Goal: Use online tool/utility: Utilize a website feature to perform a specific function

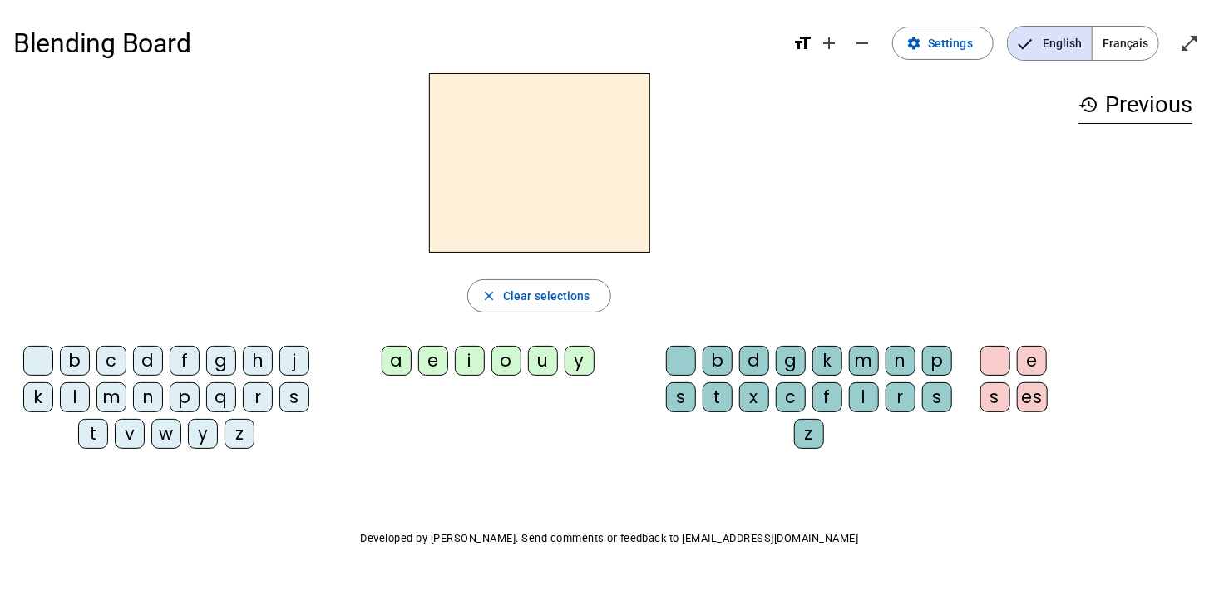
click at [78, 362] on div "b" at bounding box center [75, 361] width 30 height 30
click at [397, 364] on div "a" at bounding box center [397, 361] width 30 height 30
click at [90, 436] on div "t" at bounding box center [93, 434] width 30 height 30
click at [510, 369] on div "o" at bounding box center [506, 361] width 30 height 30
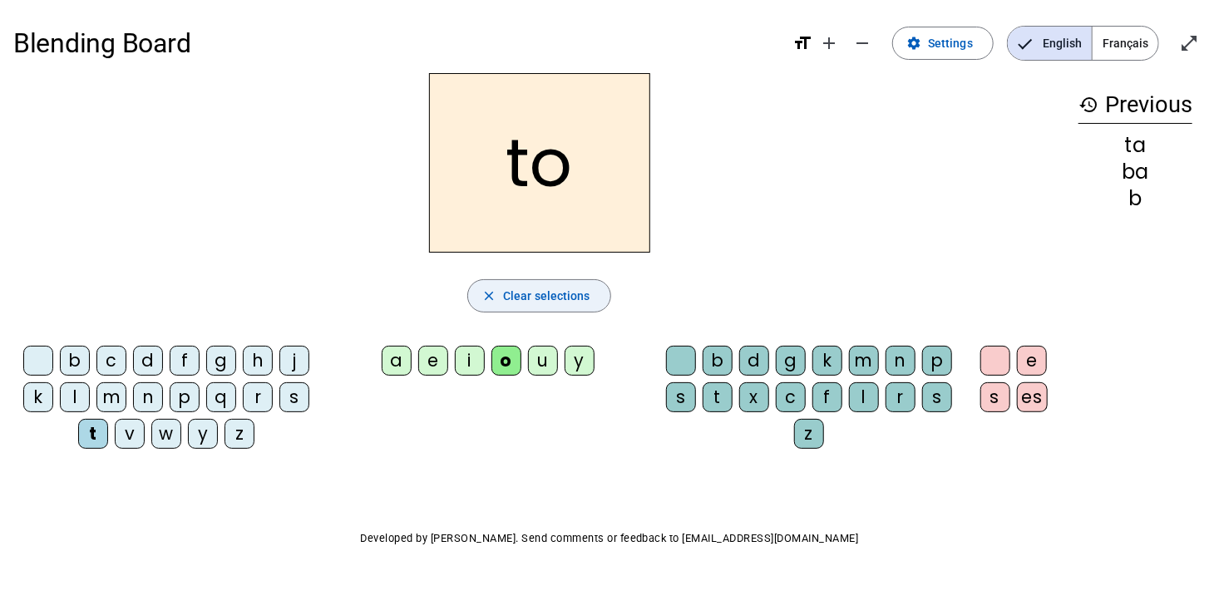
click at [481, 298] on span "button" at bounding box center [539, 296] width 142 height 40
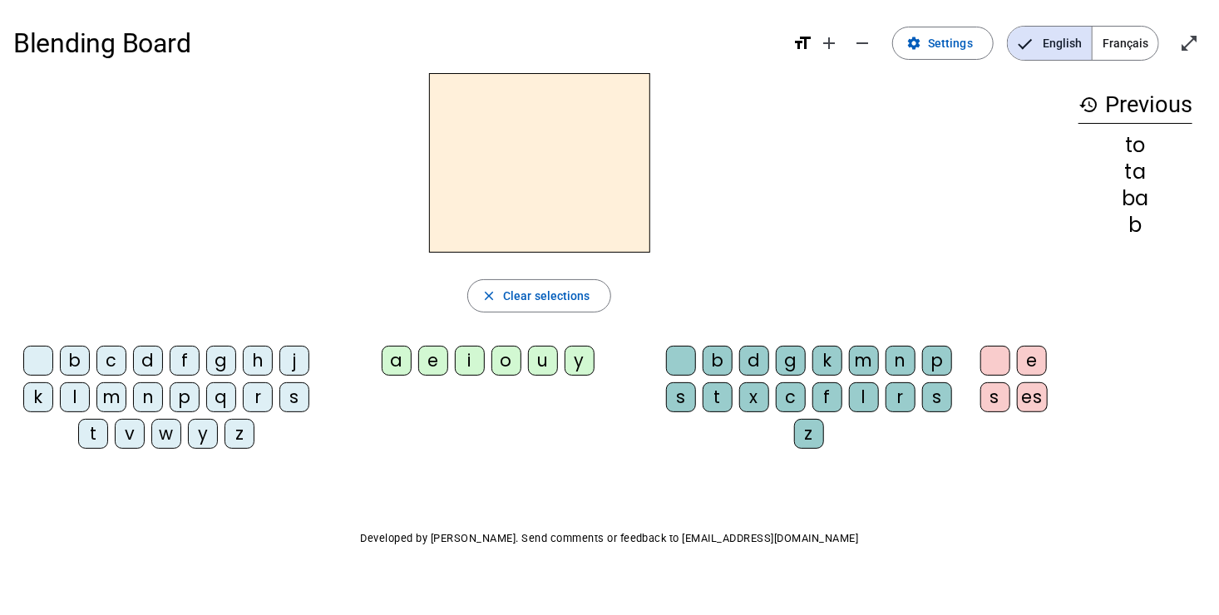
click at [81, 366] on div "b" at bounding box center [75, 361] width 30 height 30
click at [393, 362] on div "a" at bounding box center [397, 361] width 30 height 30
click at [98, 439] on div "t" at bounding box center [93, 434] width 30 height 30
click at [1023, 250] on div "ta" at bounding box center [539, 163] width 1052 height 180
click at [1131, 37] on span "Français" at bounding box center [1125, 43] width 66 height 33
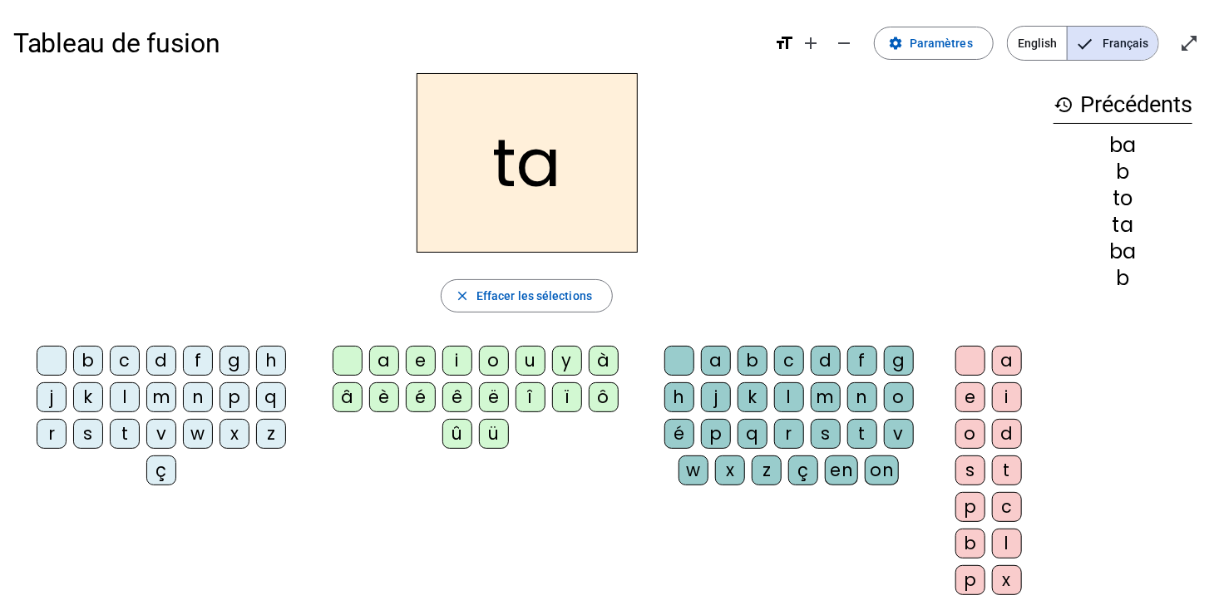
click at [1129, 287] on div "b" at bounding box center [1122, 279] width 139 height 20
click at [1074, 110] on h3 "history Précédents" at bounding box center [1122, 104] width 139 height 37
click at [492, 303] on span "Effacer les sélections" at bounding box center [534, 296] width 116 height 20
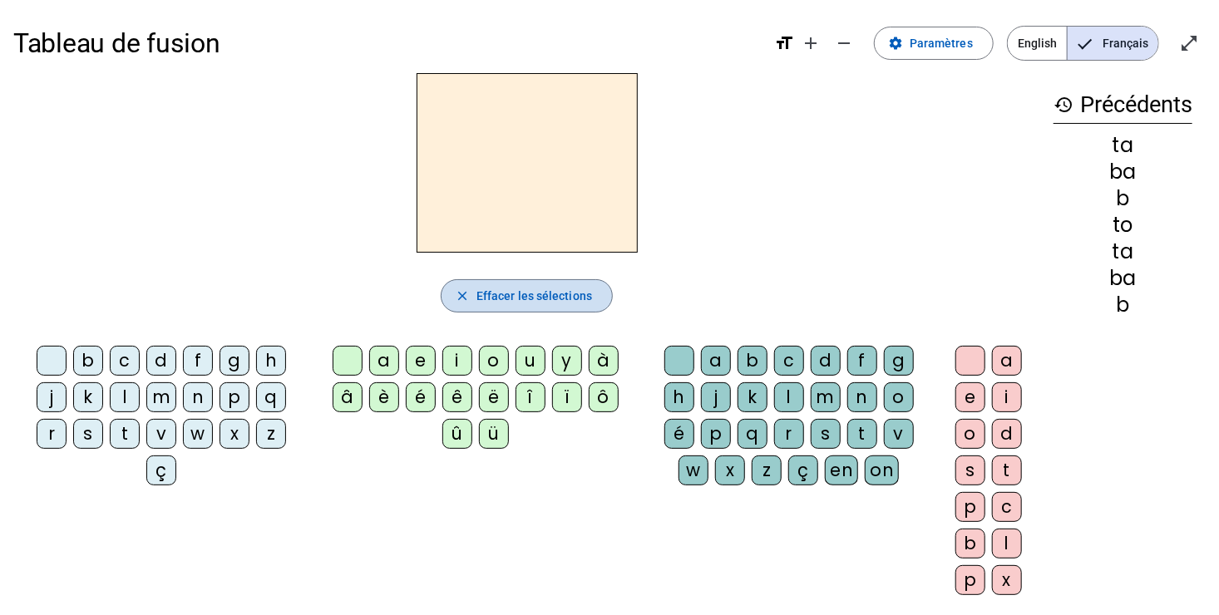
click at [466, 308] on span "button" at bounding box center [526, 296] width 170 height 40
click at [91, 357] on div "b" at bounding box center [88, 361] width 30 height 30
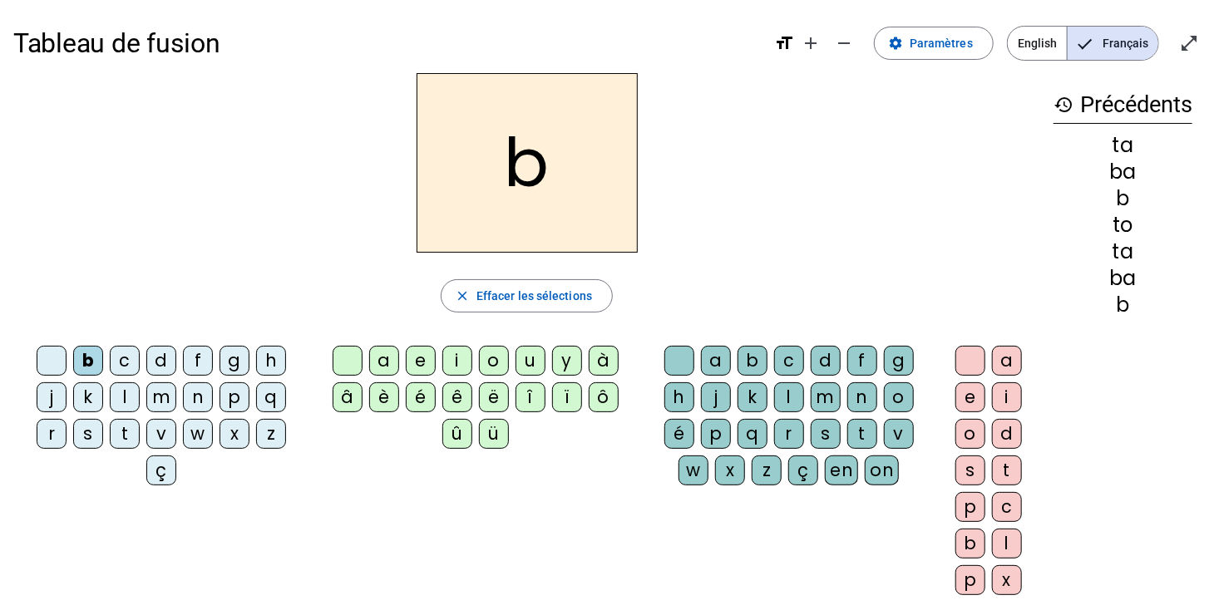
click at [389, 362] on div "a" at bounding box center [384, 361] width 30 height 30
click at [863, 438] on div "t" at bounding box center [862, 434] width 30 height 30
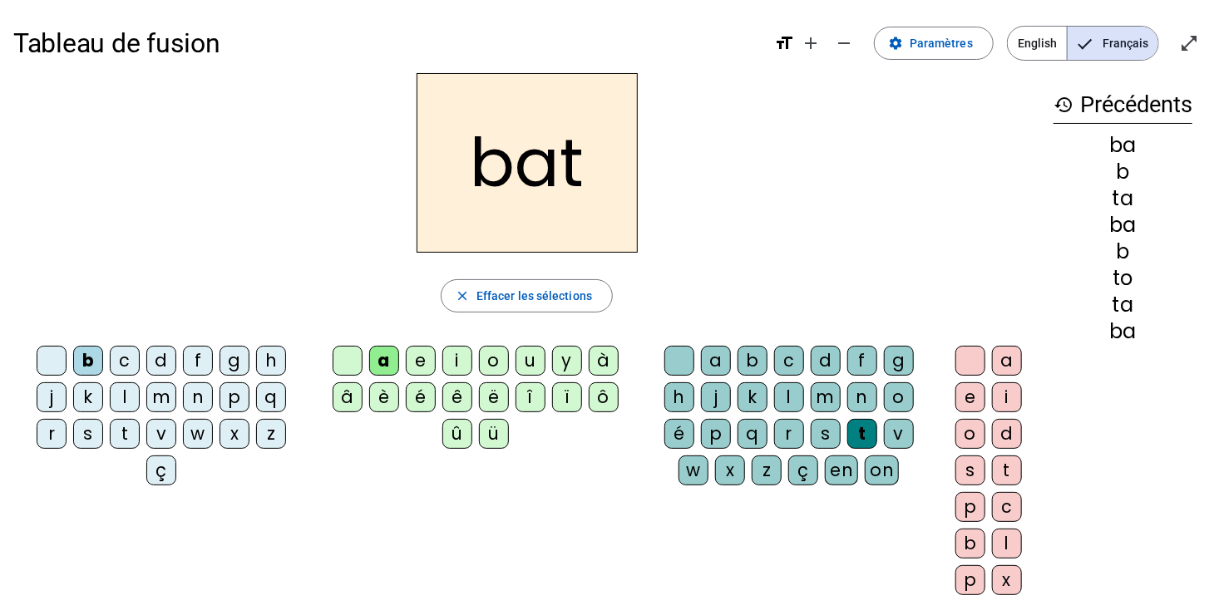
click at [972, 440] on div "o" at bounding box center [970, 434] width 30 height 30
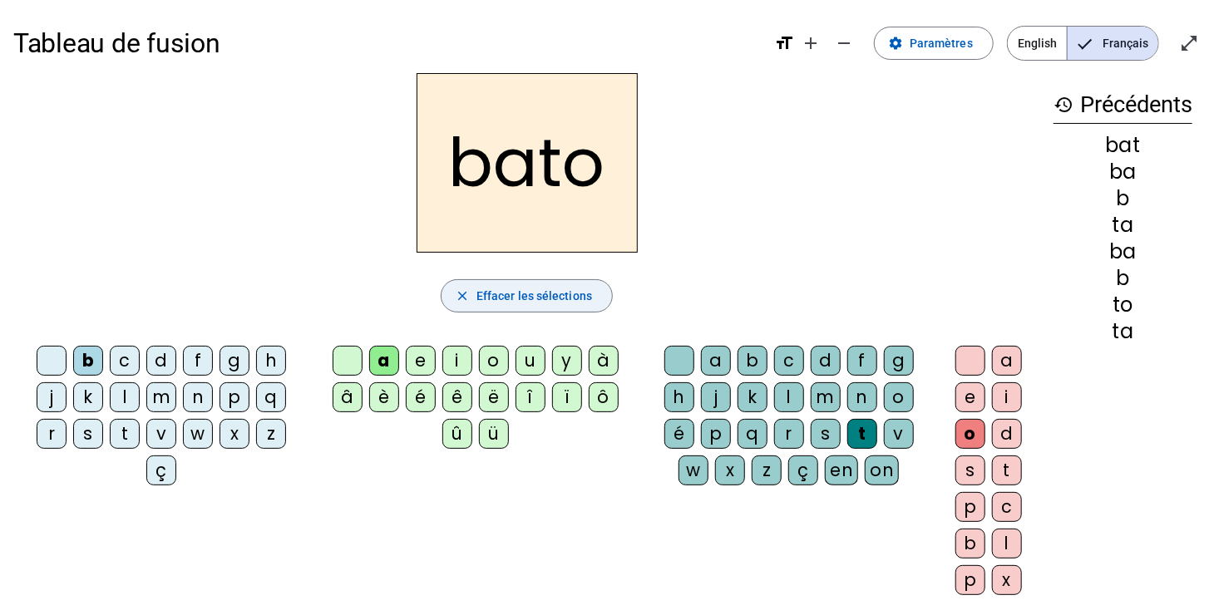
click at [466, 294] on mat-icon "close" at bounding box center [462, 295] width 15 height 15
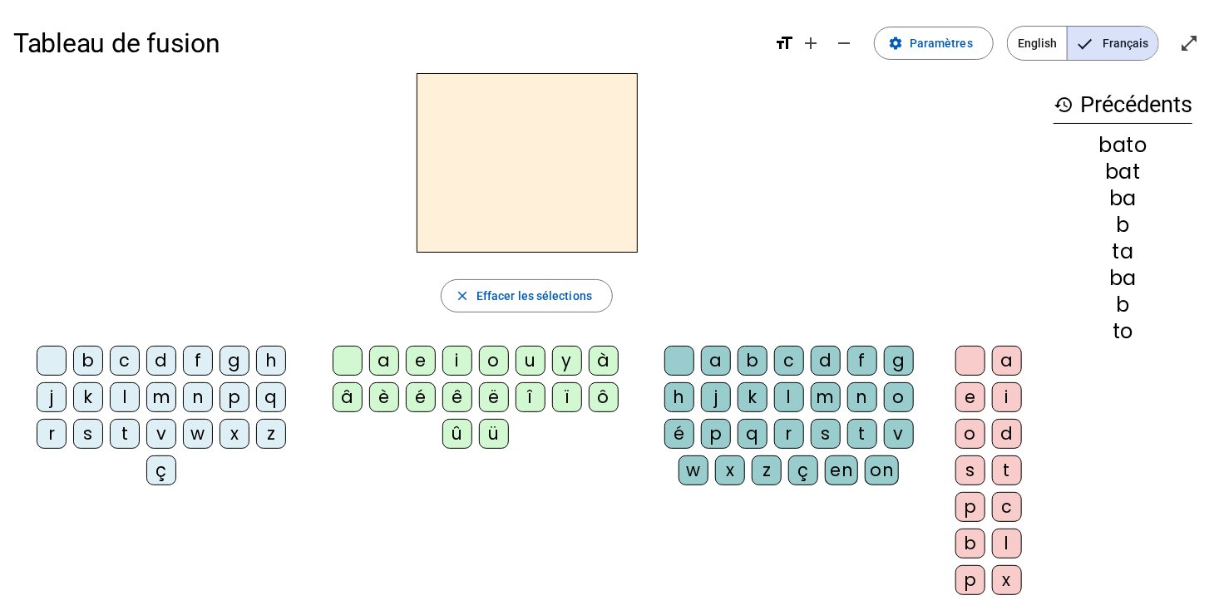
click at [157, 440] on div "v" at bounding box center [161, 434] width 30 height 30
click at [420, 401] on div "é" at bounding box center [421, 397] width 30 height 30
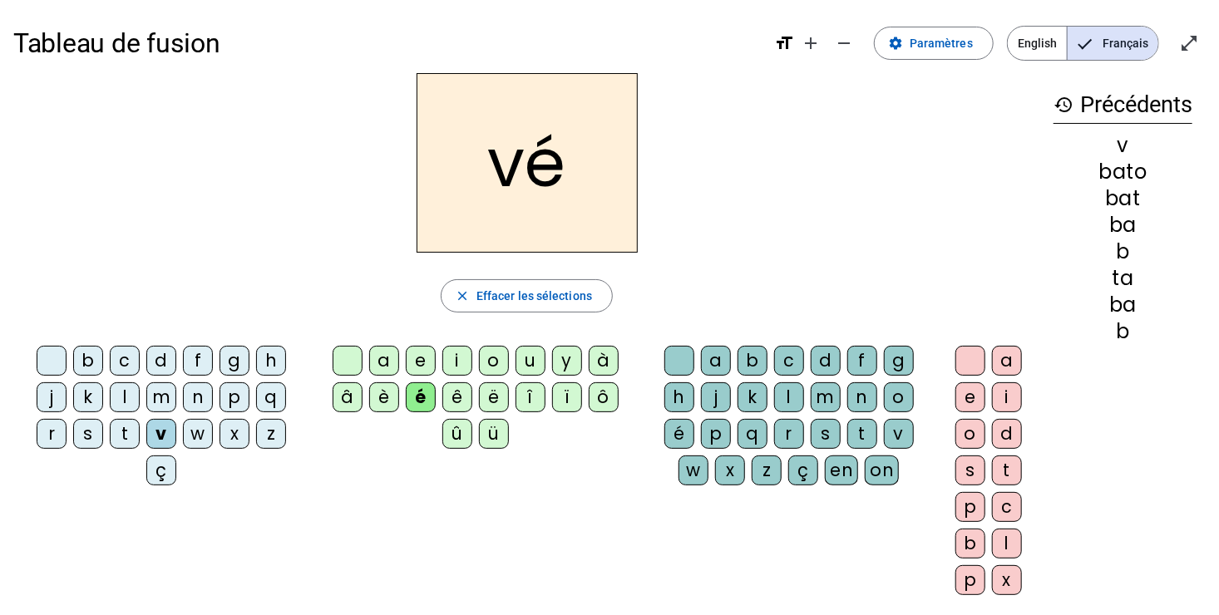
click at [784, 402] on div "l" at bounding box center [789, 397] width 30 height 30
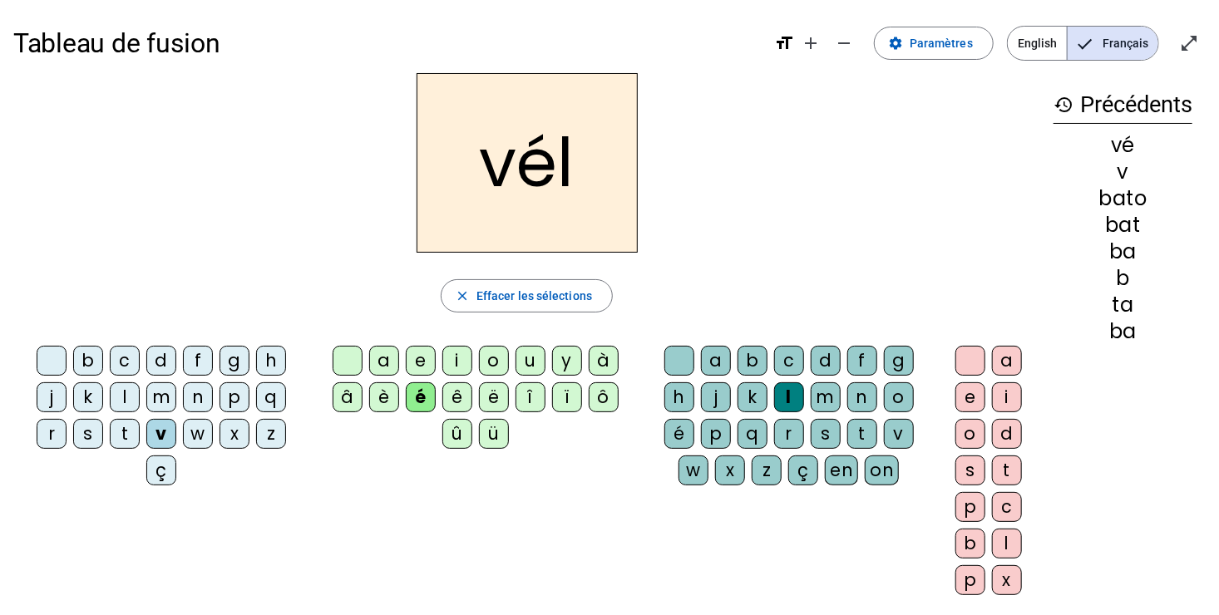
click at [969, 442] on div "o" at bounding box center [970, 434] width 30 height 30
